Goal: Navigation & Orientation: Go to known website

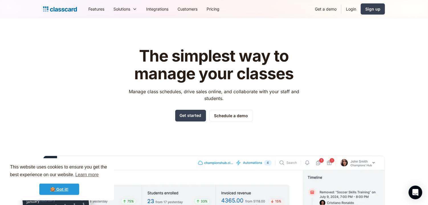
click at [62, 187] on link "🍪 Got it!" at bounding box center [59, 189] width 40 height 11
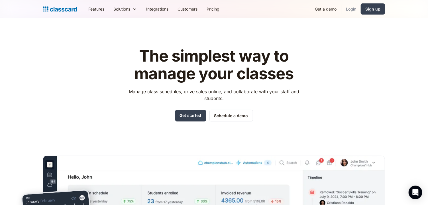
click at [353, 10] on link "Login" at bounding box center [350, 9] width 19 height 13
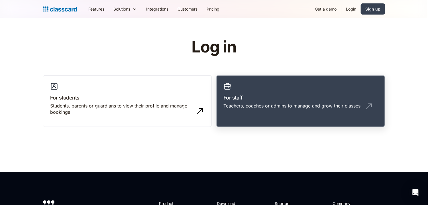
click at [266, 90] on link "For staff Teachers, coaches or admins to manage and grow their classes" at bounding box center [300, 101] width 169 height 52
